Goal: Communication & Community: Answer question/provide support

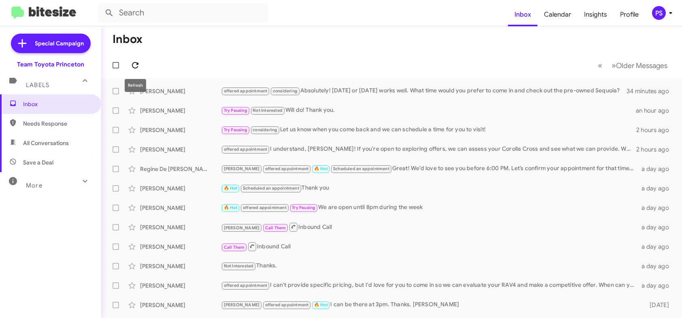
click at [143, 61] on span at bounding box center [135, 65] width 16 height 10
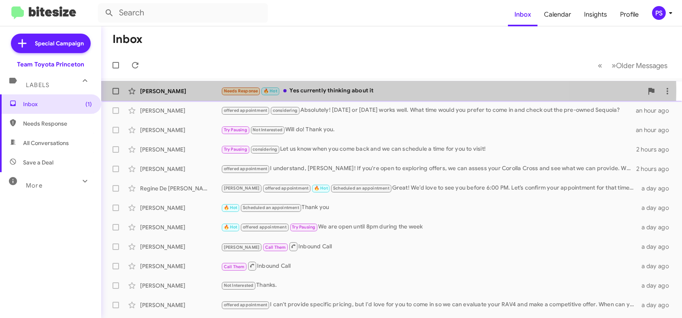
click at [366, 89] on div "Needs Response 🔥 Hot Yes currently thinking about it" at bounding box center [432, 90] width 422 height 9
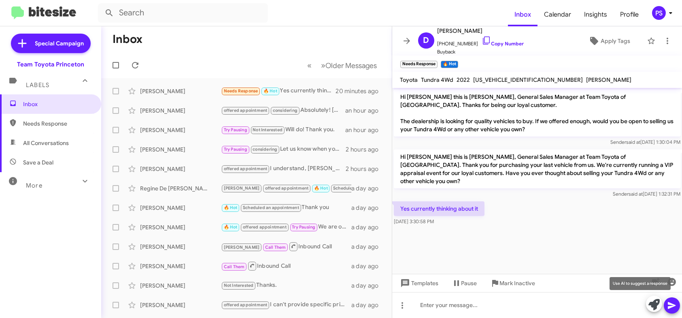
click at [657, 304] on icon at bounding box center [653, 304] width 11 height 11
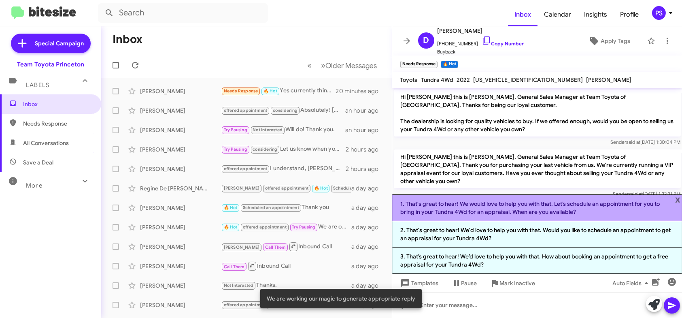
click at [538, 211] on li "1. That's great to hear! We would love to help you with that. Let’s schedule an…" at bounding box center [537, 207] width 290 height 27
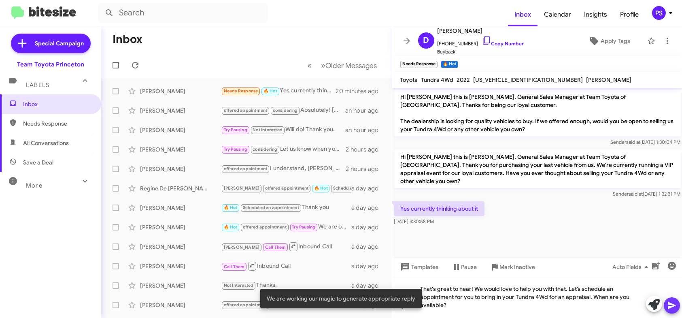
click at [674, 307] on icon at bounding box center [672, 305] width 10 height 10
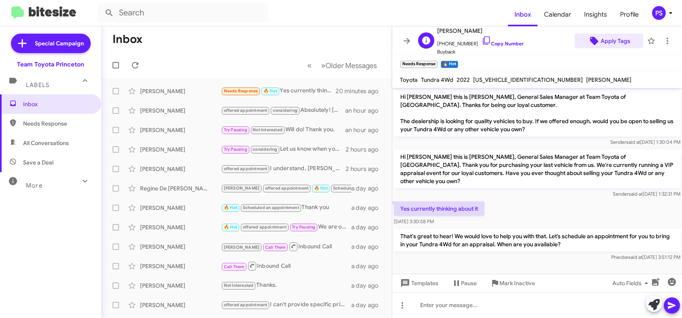
click at [614, 41] on span "Apply Tags" at bounding box center [616, 41] width 30 height 15
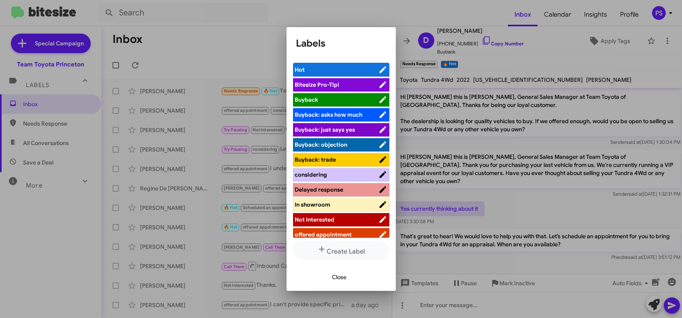
click at [344, 231] on span "offered appointment" at bounding box center [323, 234] width 57 height 7
click at [345, 272] on span "Close" at bounding box center [339, 277] width 15 height 15
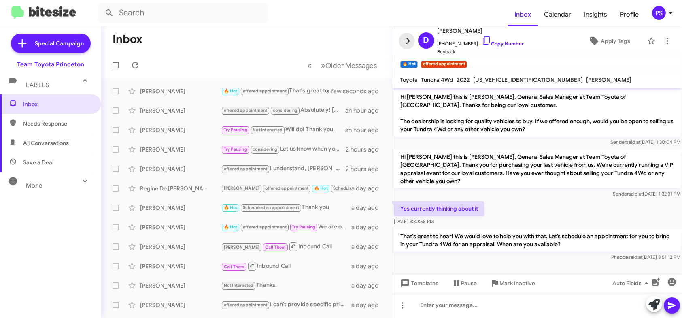
click at [406, 40] on icon at bounding box center [407, 41] width 10 height 10
